Goal: Task Accomplishment & Management: Use online tool/utility

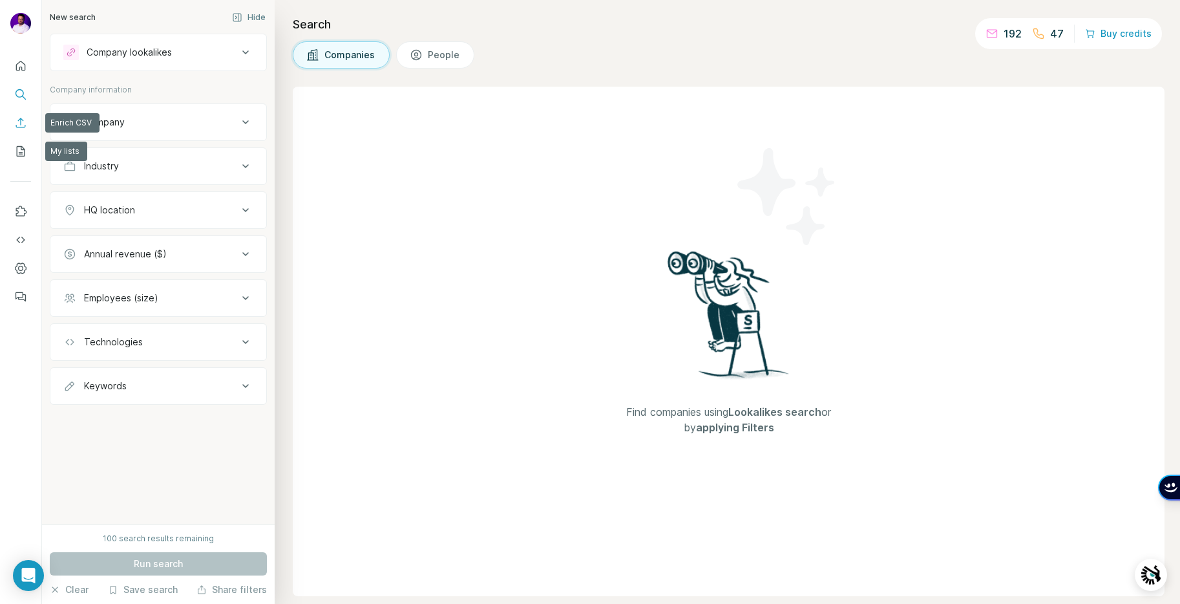
click at [20, 120] on icon "Enrich CSV" at bounding box center [20, 122] width 13 height 13
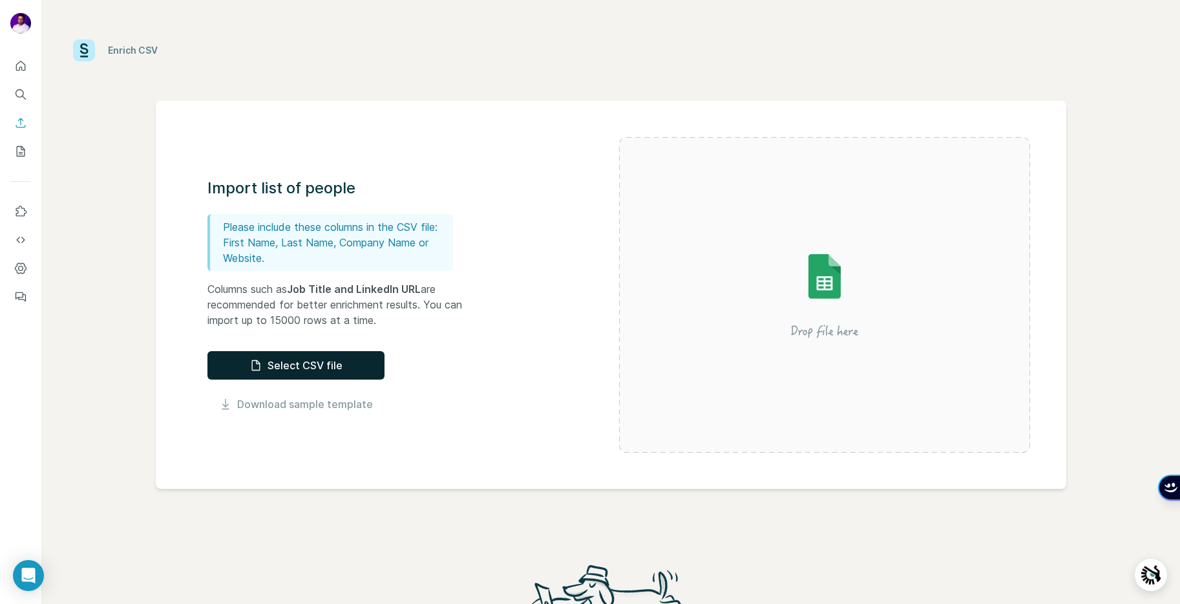
click at [321, 372] on button "Select CSV file" at bounding box center [295, 365] width 177 height 28
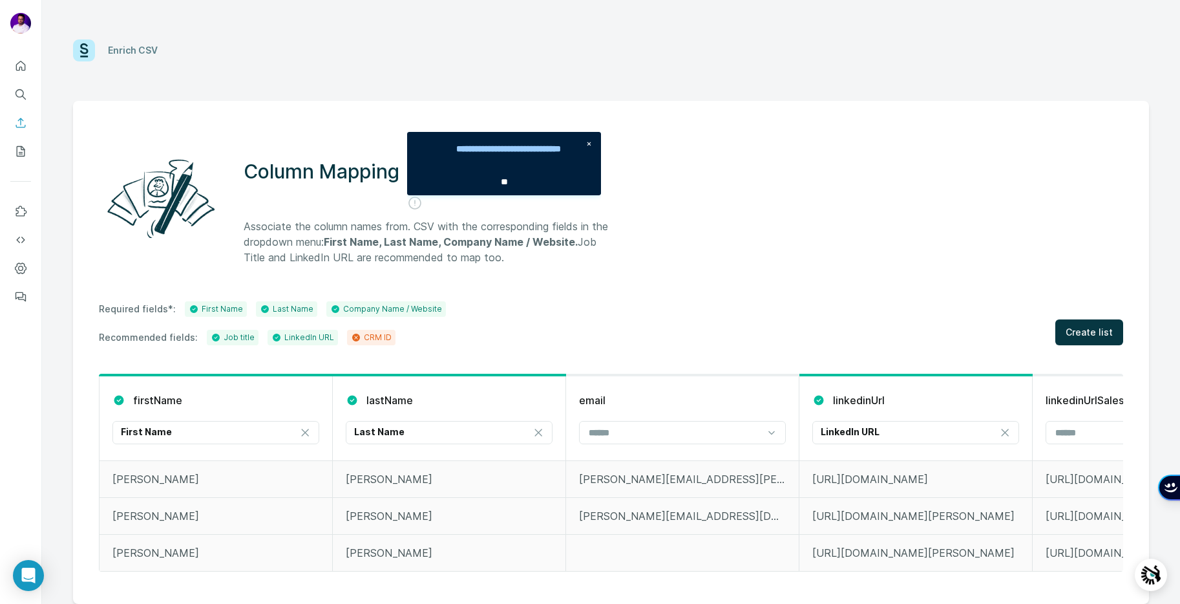
scroll to position [1, 0]
click at [741, 431] on input at bounding box center [674, 432] width 174 height 14
click at [751, 296] on div "Column Mapping Associate the column names from. CSV with the corresponding fiel…" at bounding box center [611, 352] width 1076 height 503
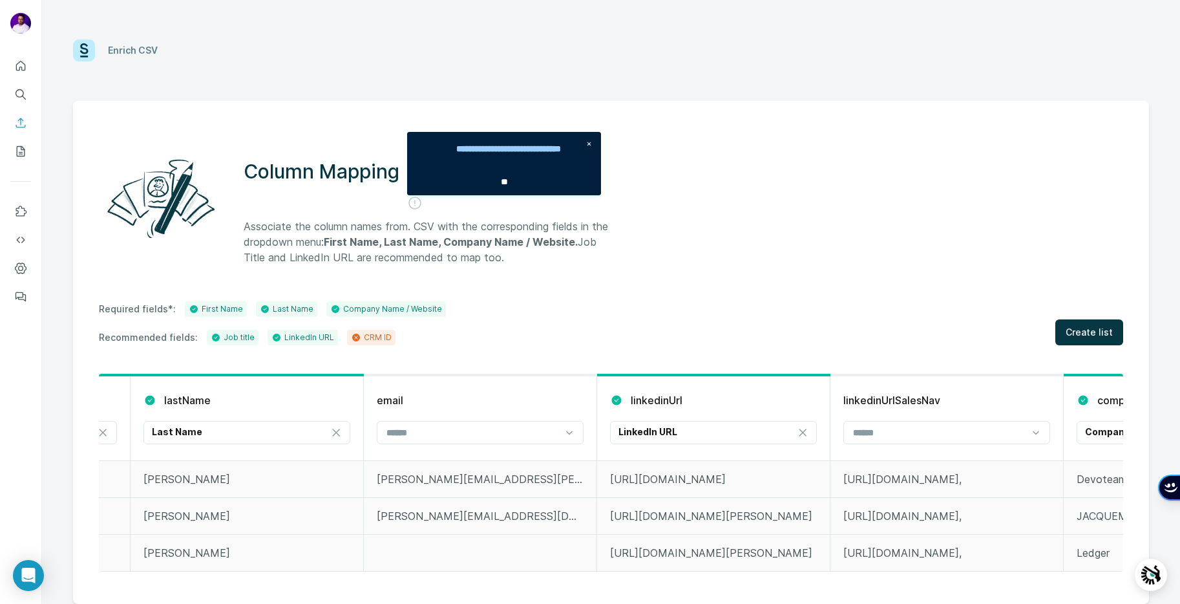
scroll to position [0, 375]
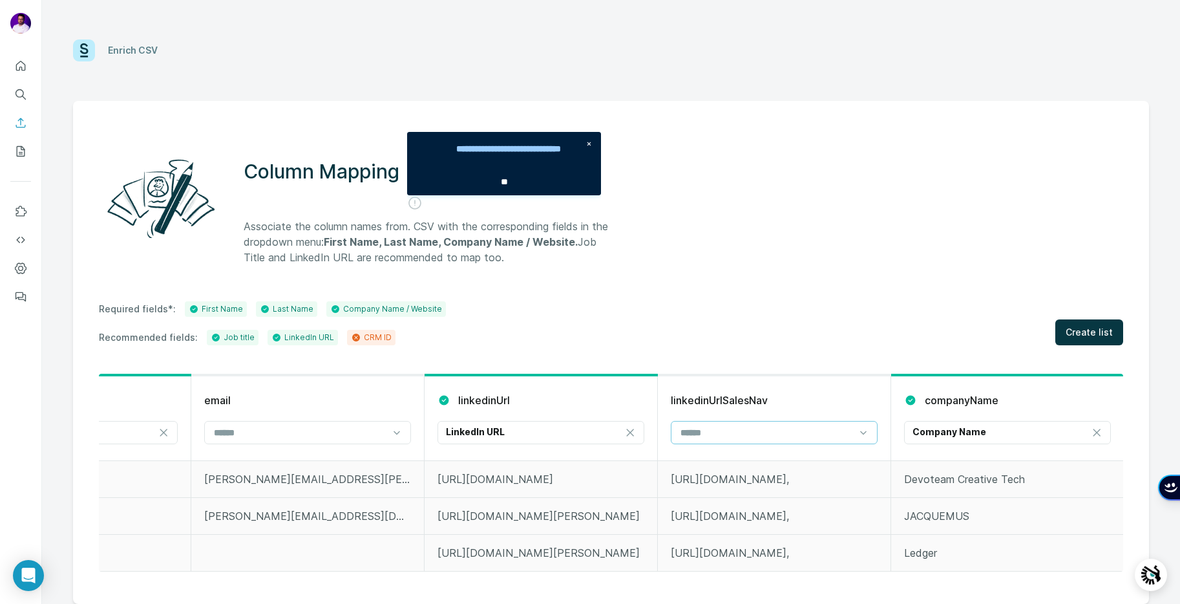
click at [765, 438] on input at bounding box center [766, 432] width 174 height 14
type input "***"
click at [830, 294] on div "Column Mapping Associate the column names from. CSV with the corresponding fiel…" at bounding box center [611, 352] width 1076 height 503
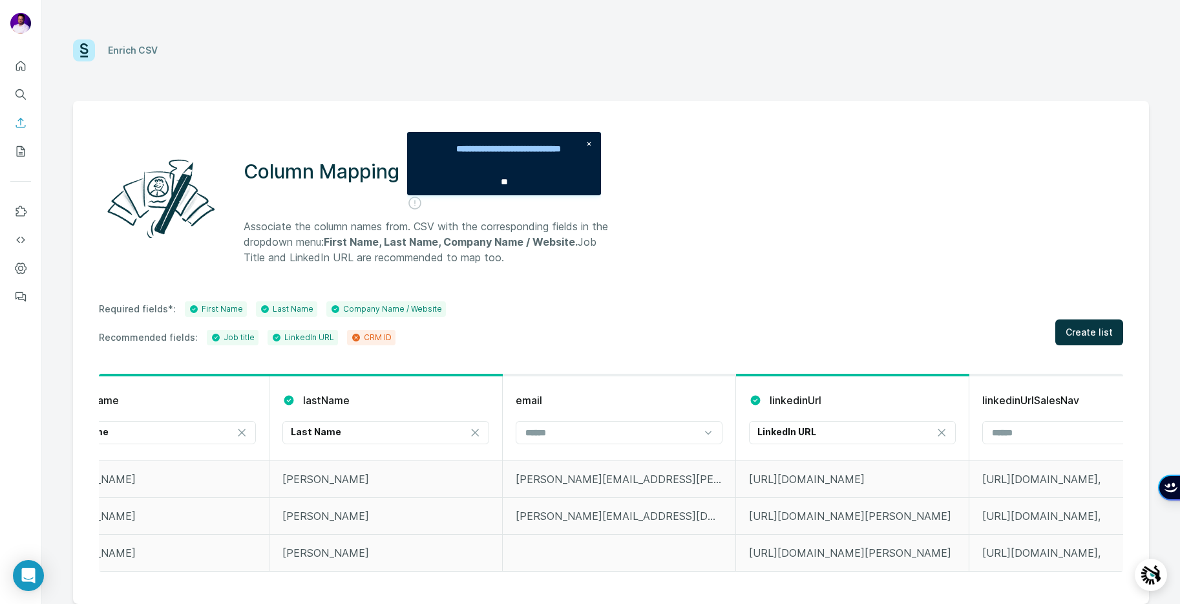
scroll to position [0, 0]
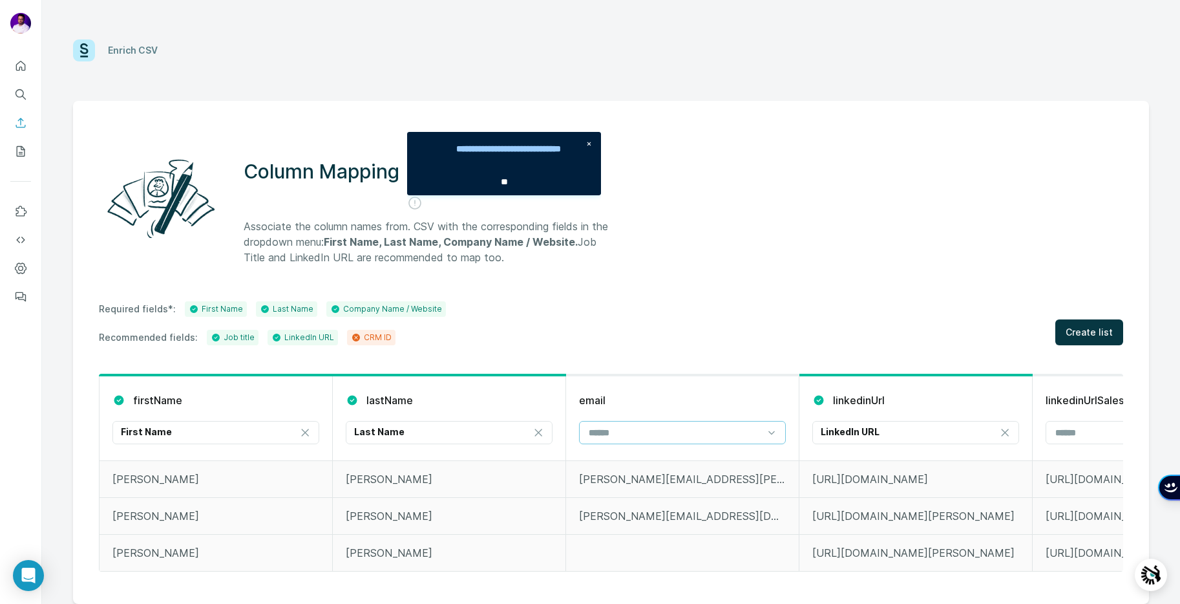
click at [624, 436] on input at bounding box center [674, 432] width 174 height 14
type input "*"
click at [626, 314] on div "Required fields*: First Name Last Name Company Name / Website Recommended field…" at bounding box center [611, 323] width 1024 height 44
click at [359, 338] on div "CRM ID" at bounding box center [371, 338] width 41 height 12
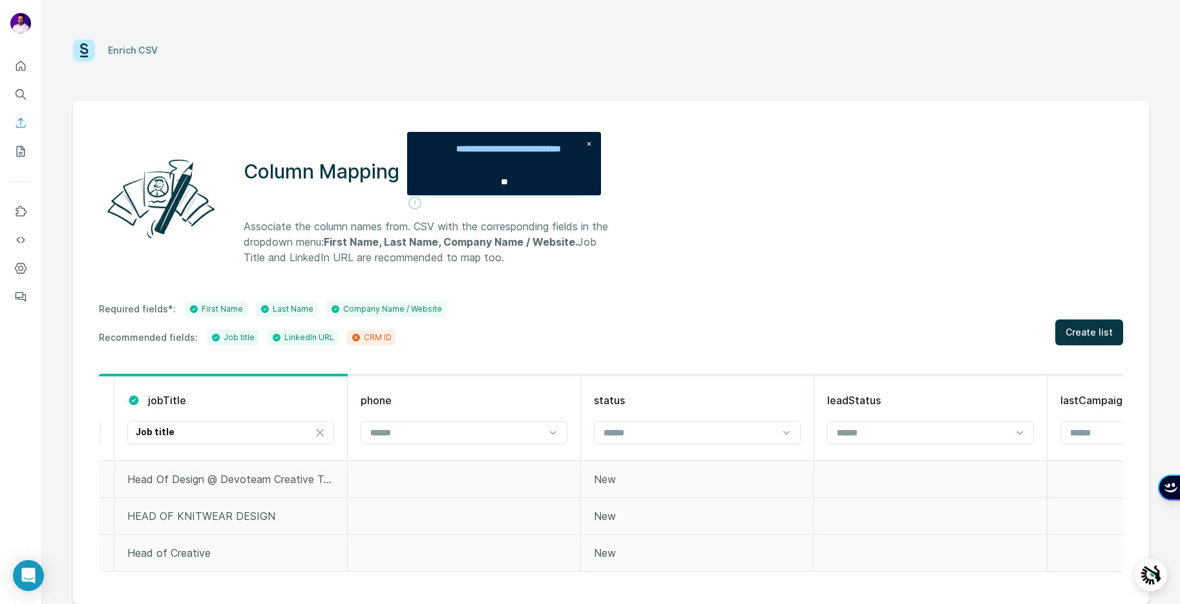
scroll to position [0, 1568]
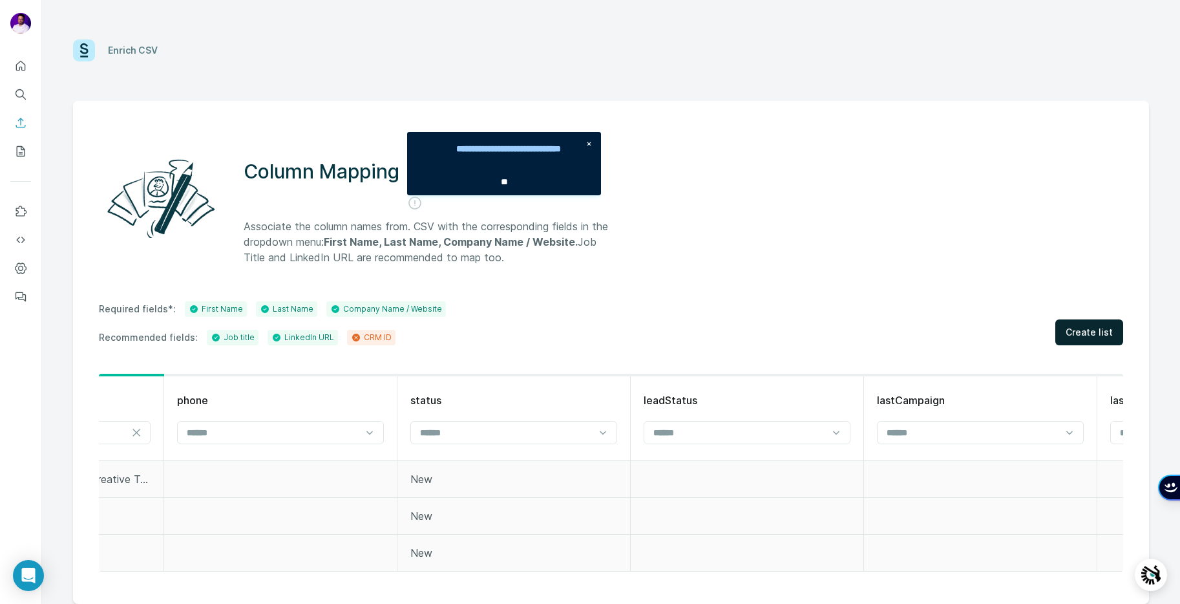
click at [1076, 332] on span "Create list" at bounding box center [1089, 332] width 47 height 13
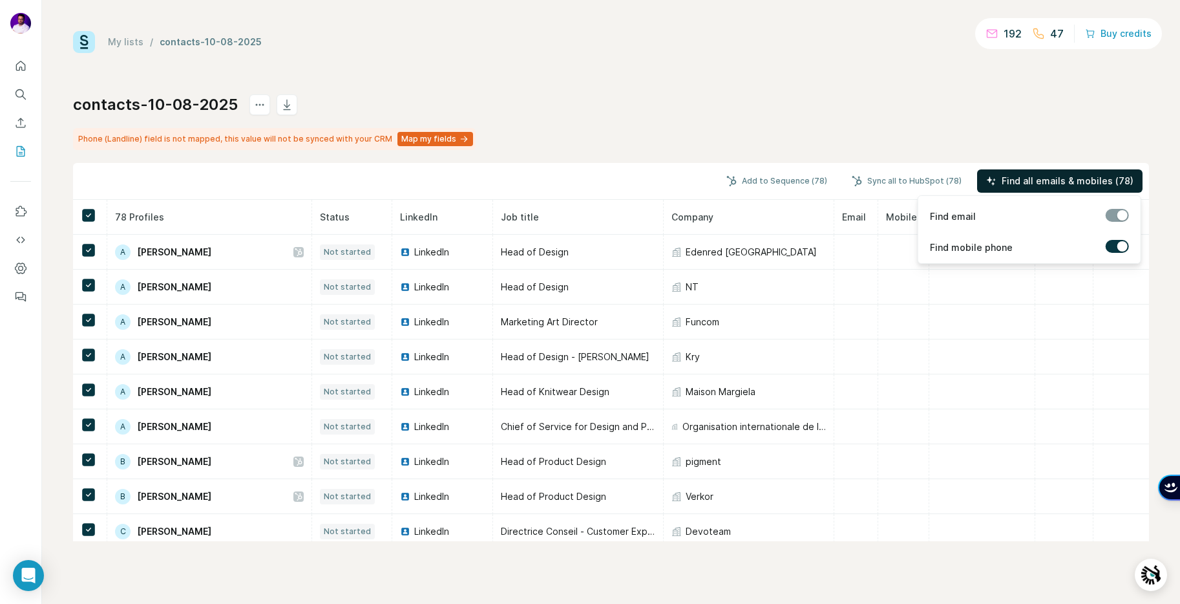
click at [1063, 189] on button "Find all emails & mobiles (78)" at bounding box center [1059, 180] width 165 height 23
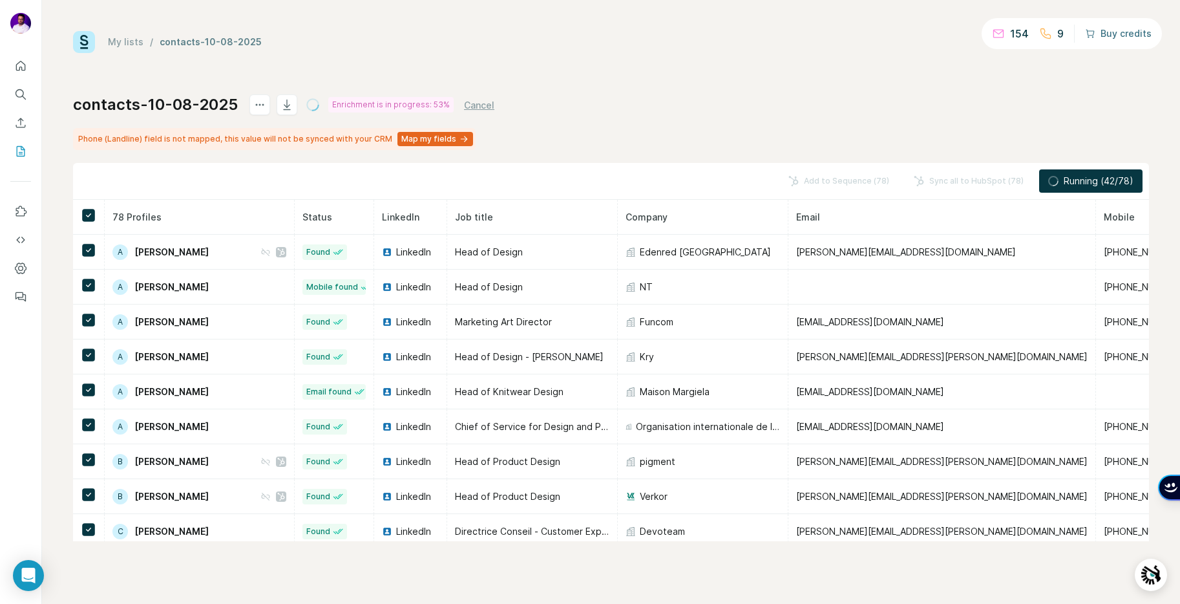
click at [1133, 36] on button "Buy credits" at bounding box center [1118, 34] width 67 height 18
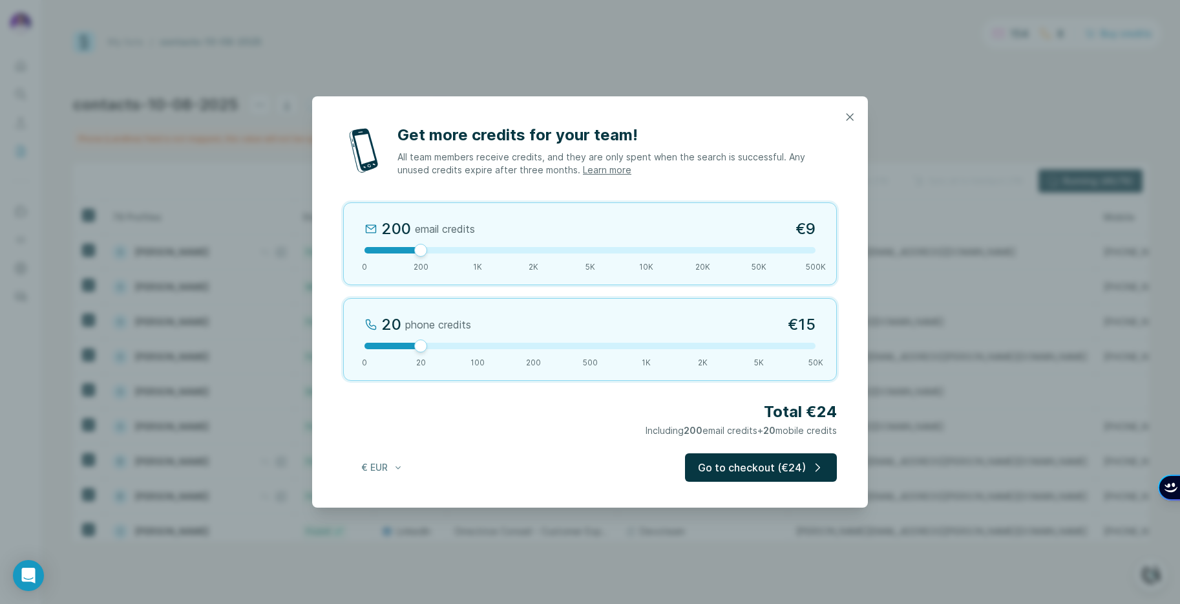
drag, startPoint x: 641, startPoint y: 432, endPoint x: 840, endPoint y: 434, distance: 199.1
click at [840, 434] on div "Get more credits for your team! All team members receive credits, and they are …" at bounding box center [590, 316] width 556 height 383
drag, startPoint x: 419, startPoint y: 346, endPoint x: 586, endPoint y: 347, distance: 166.7
click at [586, 347] on div at bounding box center [590, 345] width 13 height 13
click at [532, 349] on div "500 phone credits 7% Discount €333 0 20 100 200 500 1K 2K 5K 50K" at bounding box center [590, 339] width 494 height 83
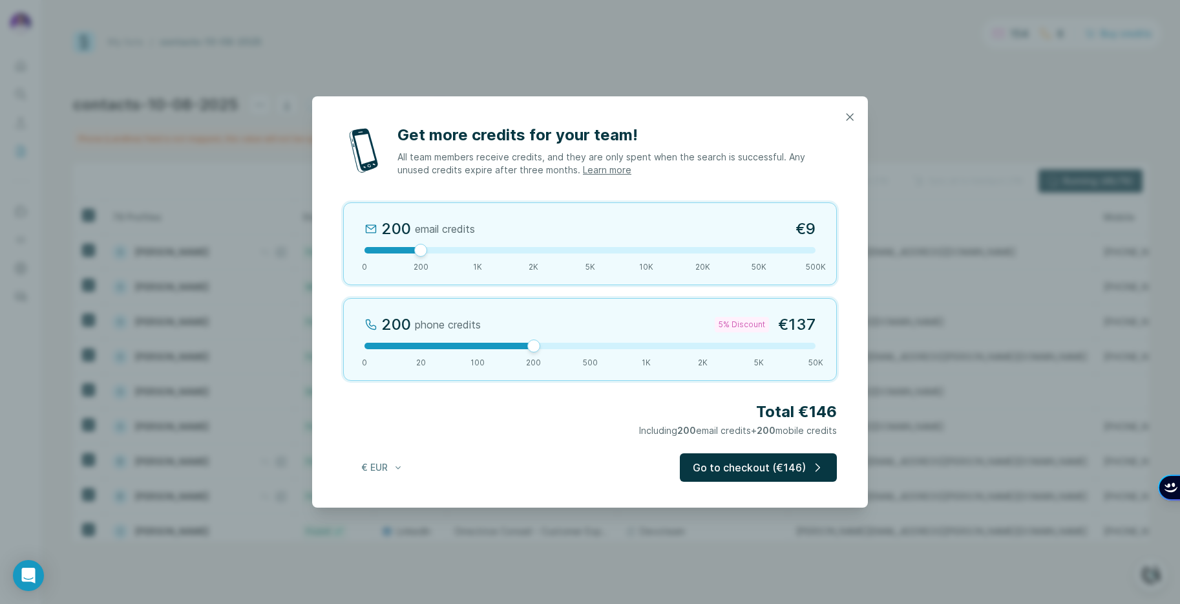
click at [421, 345] on div at bounding box center [589, 346] width 451 height 6
